Goal: Transaction & Acquisition: Purchase product/service

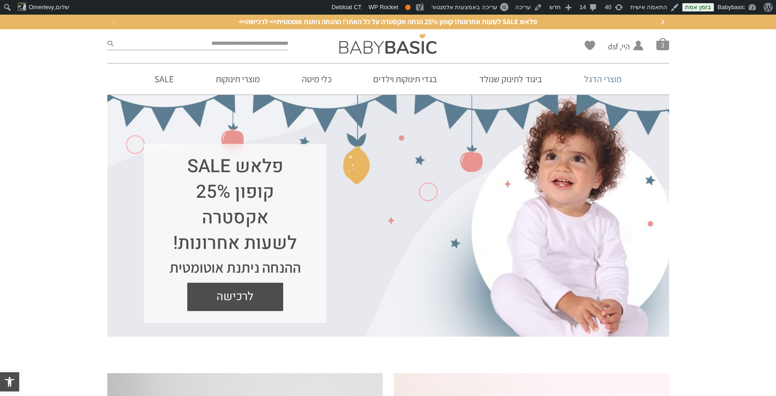
click at [599, 79] on link "מוצרי הדגל" at bounding box center [602, 78] width 65 height 31
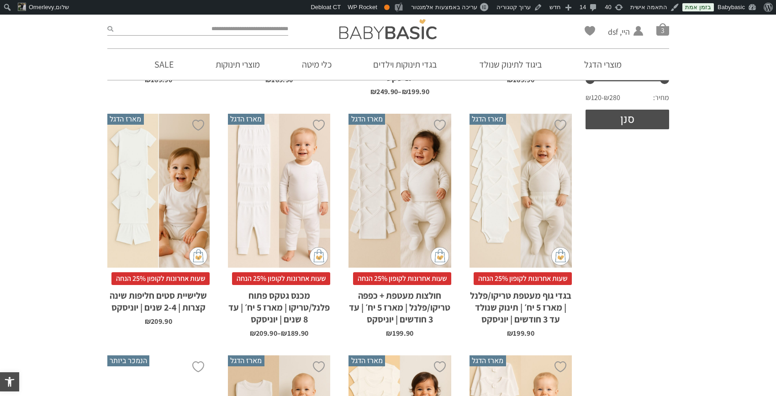
scroll to position [390, 0]
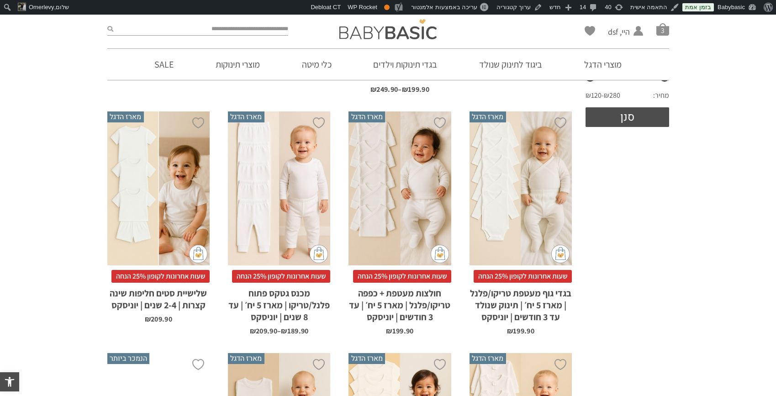
click at [409, 237] on div "x בחירת סוג בד טריקו (עונת מעבר/קיץ) פלנל (חורף)" at bounding box center [399, 188] width 102 height 154
